Goal: Information Seeking & Learning: Check status

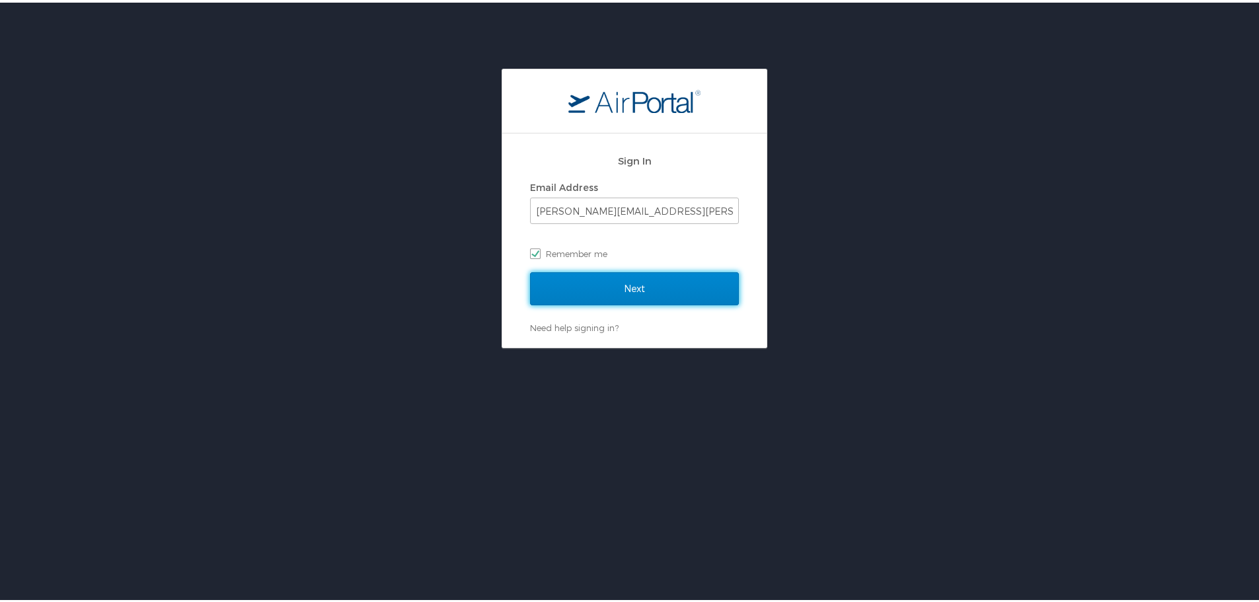
click at [685, 287] on input "Next" at bounding box center [634, 286] width 209 height 33
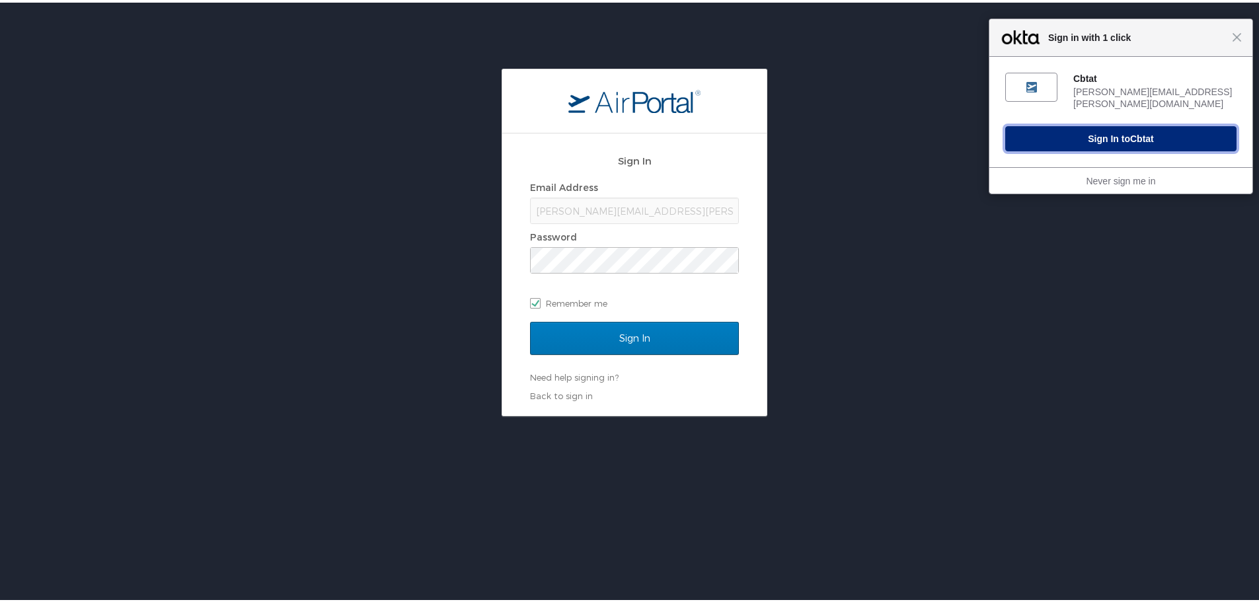
click at [1098, 135] on button "Sign In to Cbtat" at bounding box center [1120, 136] width 231 height 25
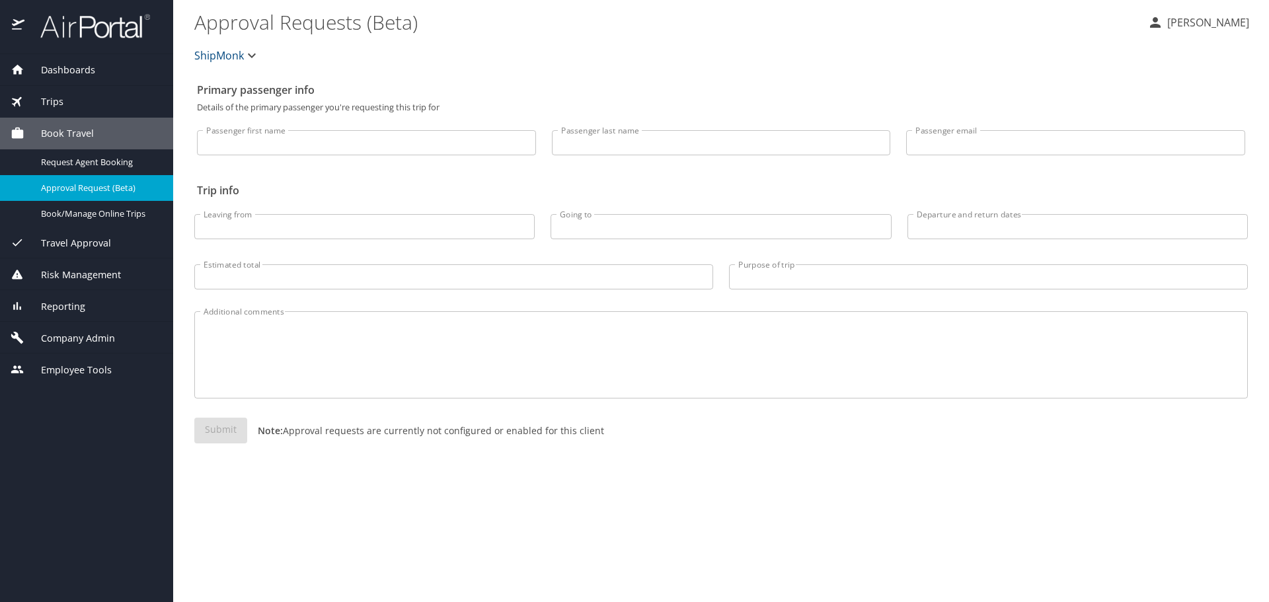
click at [59, 97] on span "Trips" at bounding box center [43, 102] width 39 height 15
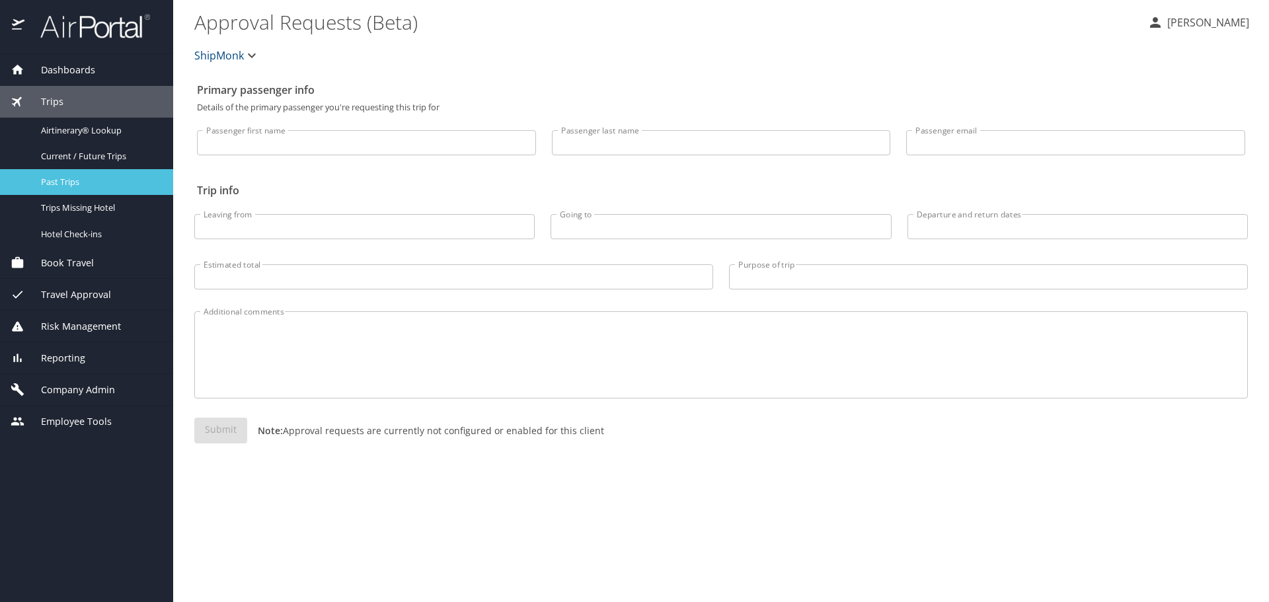
click at [68, 180] on span "Past Trips" at bounding box center [99, 182] width 116 height 13
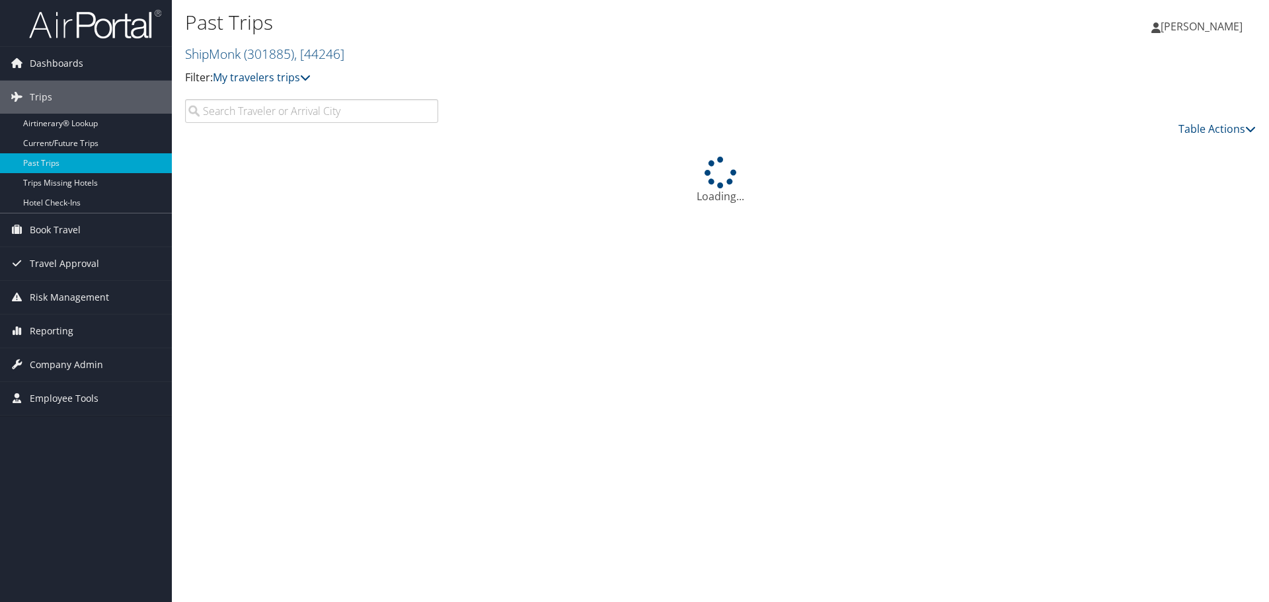
click at [253, 110] on input "search" at bounding box center [311, 111] width 253 height 24
type input "[PERSON_NAME]"
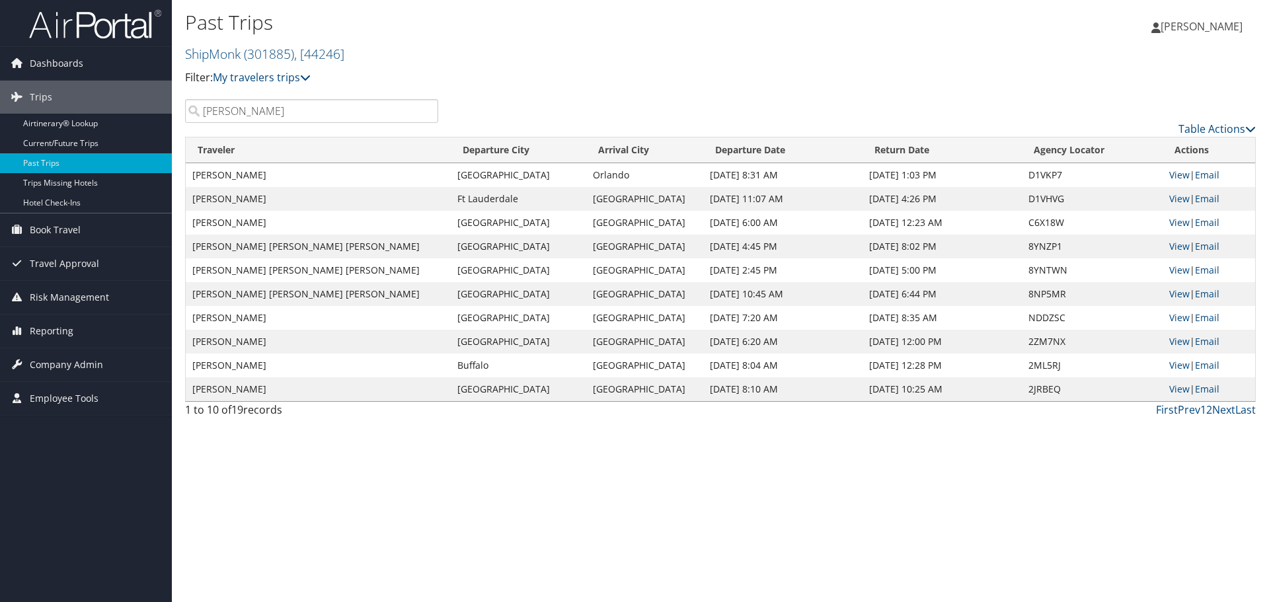
click at [751, 196] on td "[DATE] 11:07 AM" at bounding box center [782, 199] width 159 height 24
